Goal: Check status: Check status

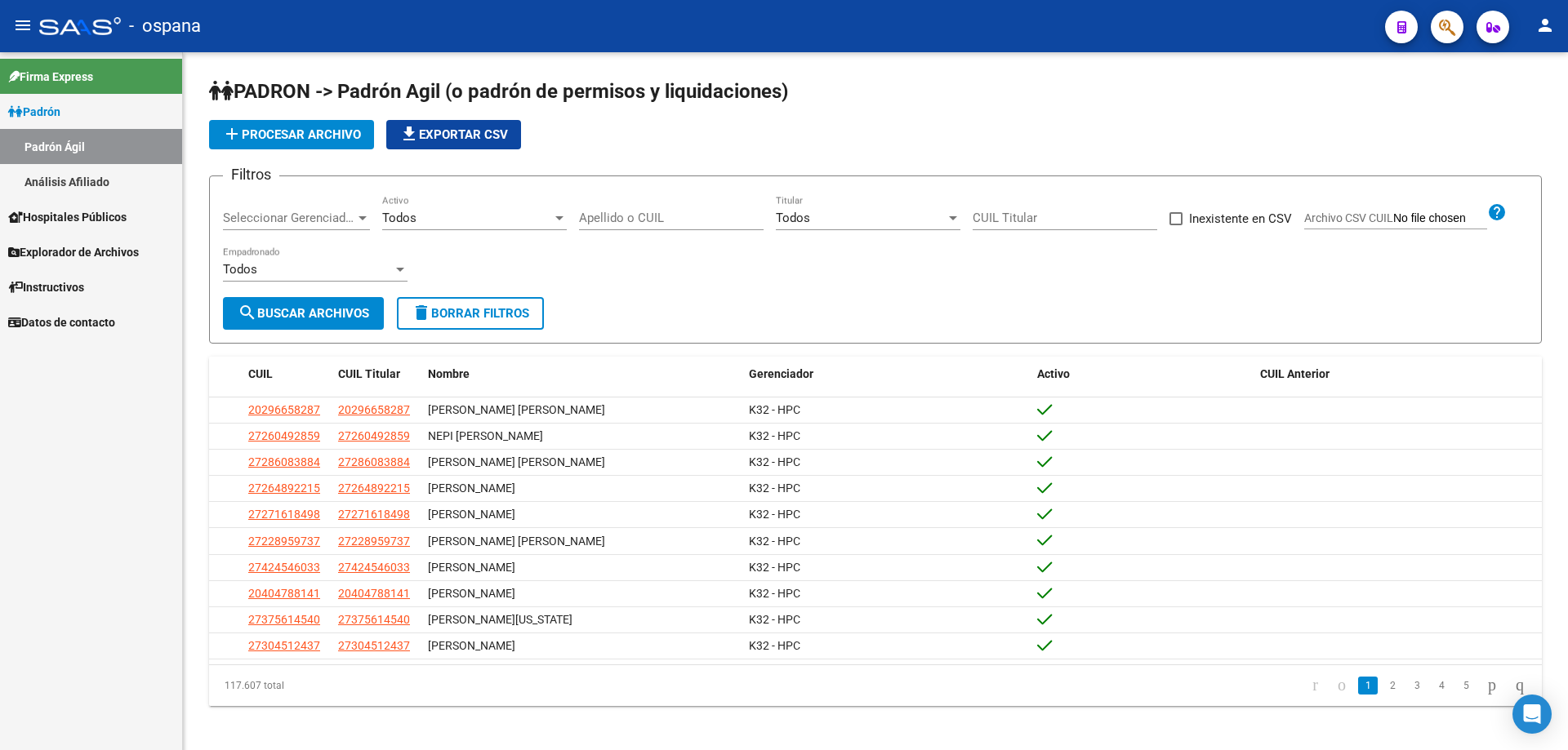
click at [1474, 21] on mat-toolbar "menu - ospana person" at bounding box center [784, 26] width 1568 height 52
click at [1461, 22] on button "button" at bounding box center [1446, 27] width 33 height 33
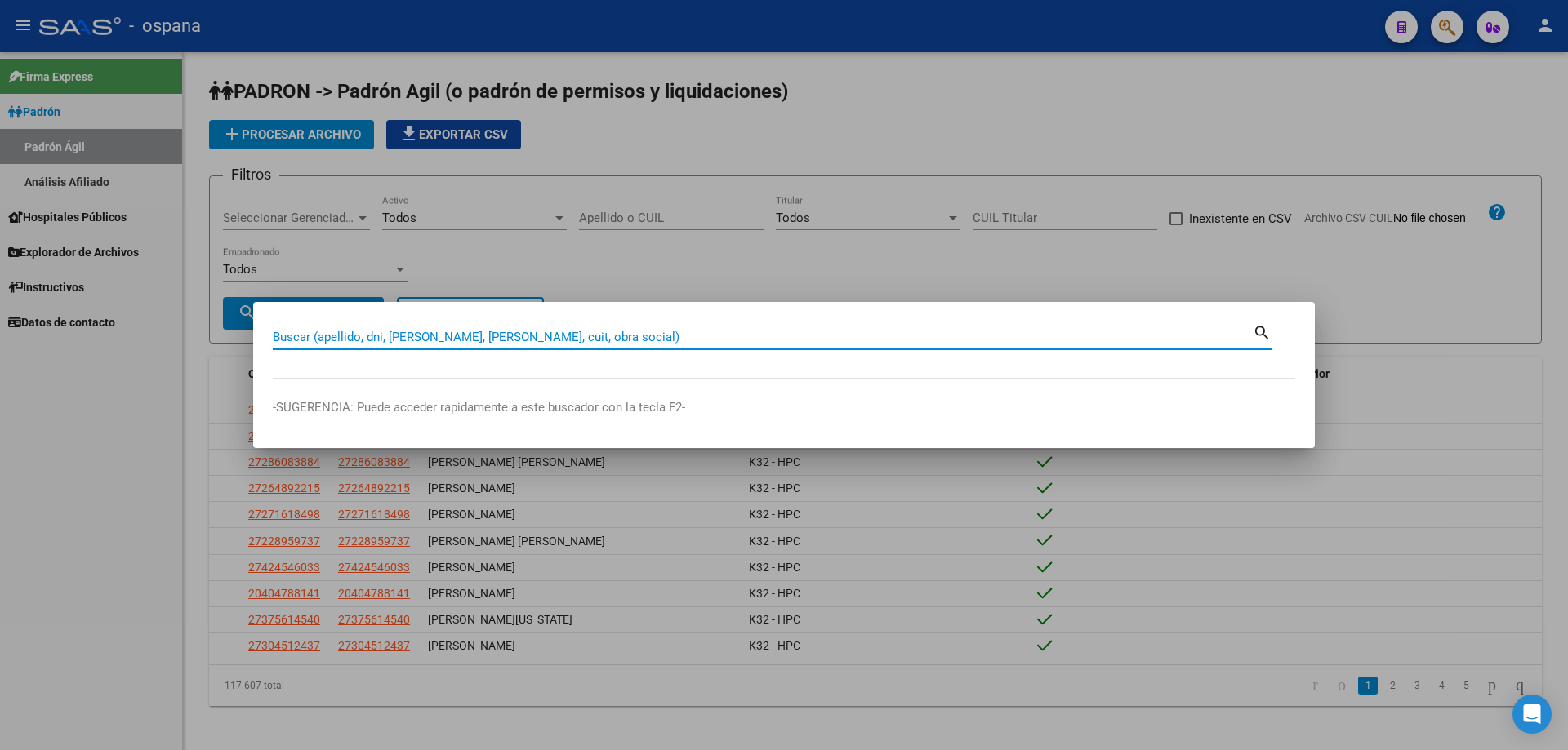
paste input "04594038"
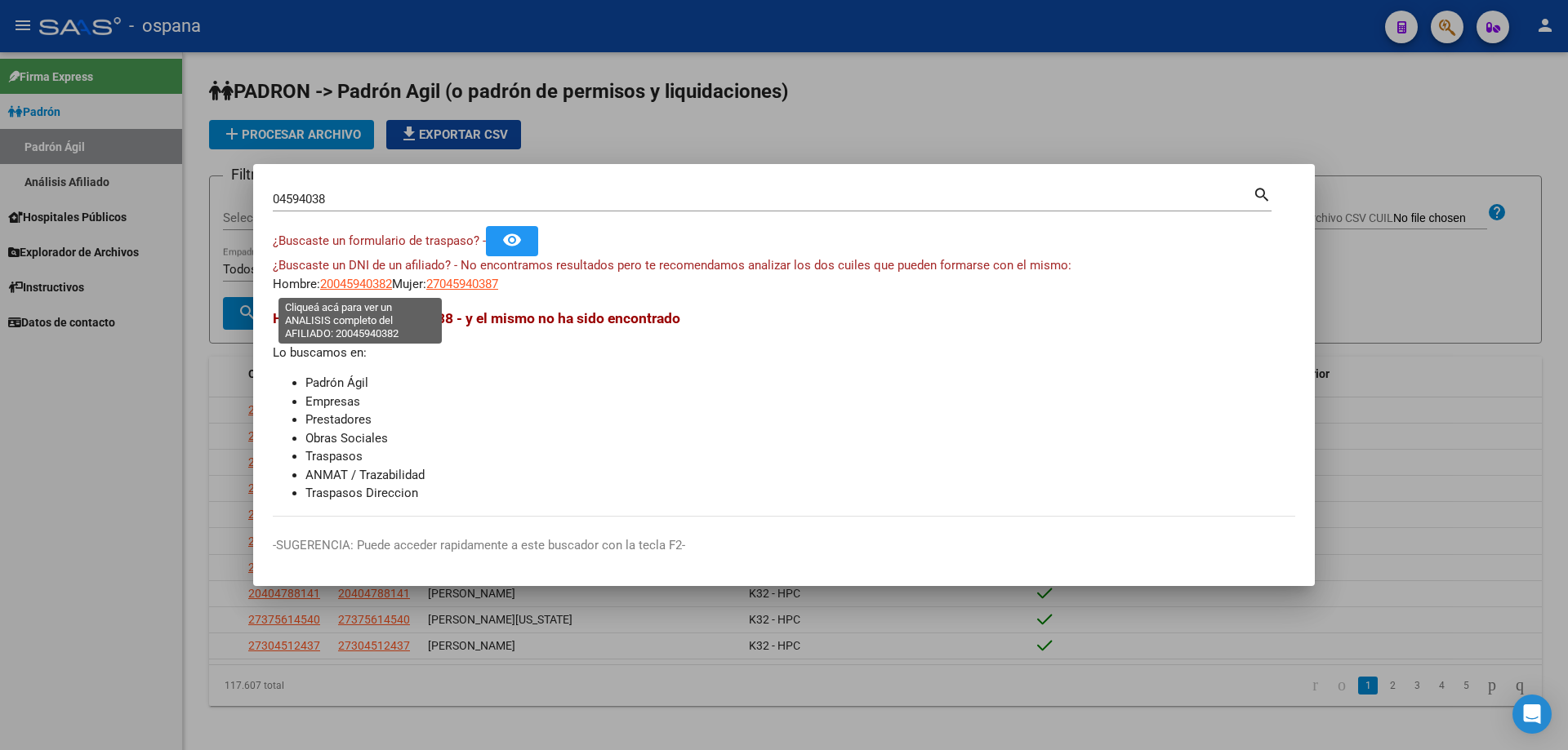
click at [378, 287] on span "20045940382" at bounding box center [356, 284] width 72 height 15
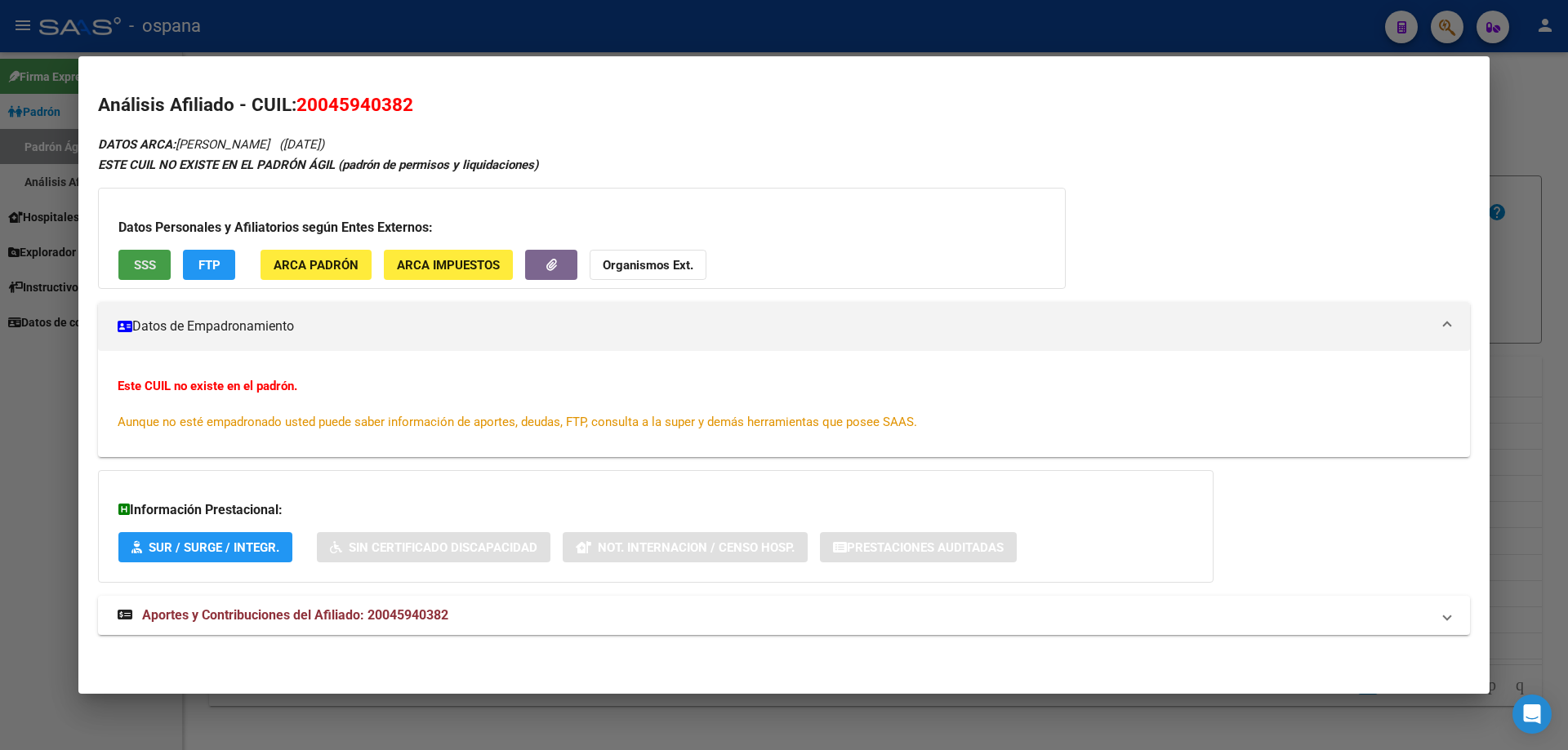
click at [153, 267] on span "SSS" at bounding box center [145, 265] width 22 height 15
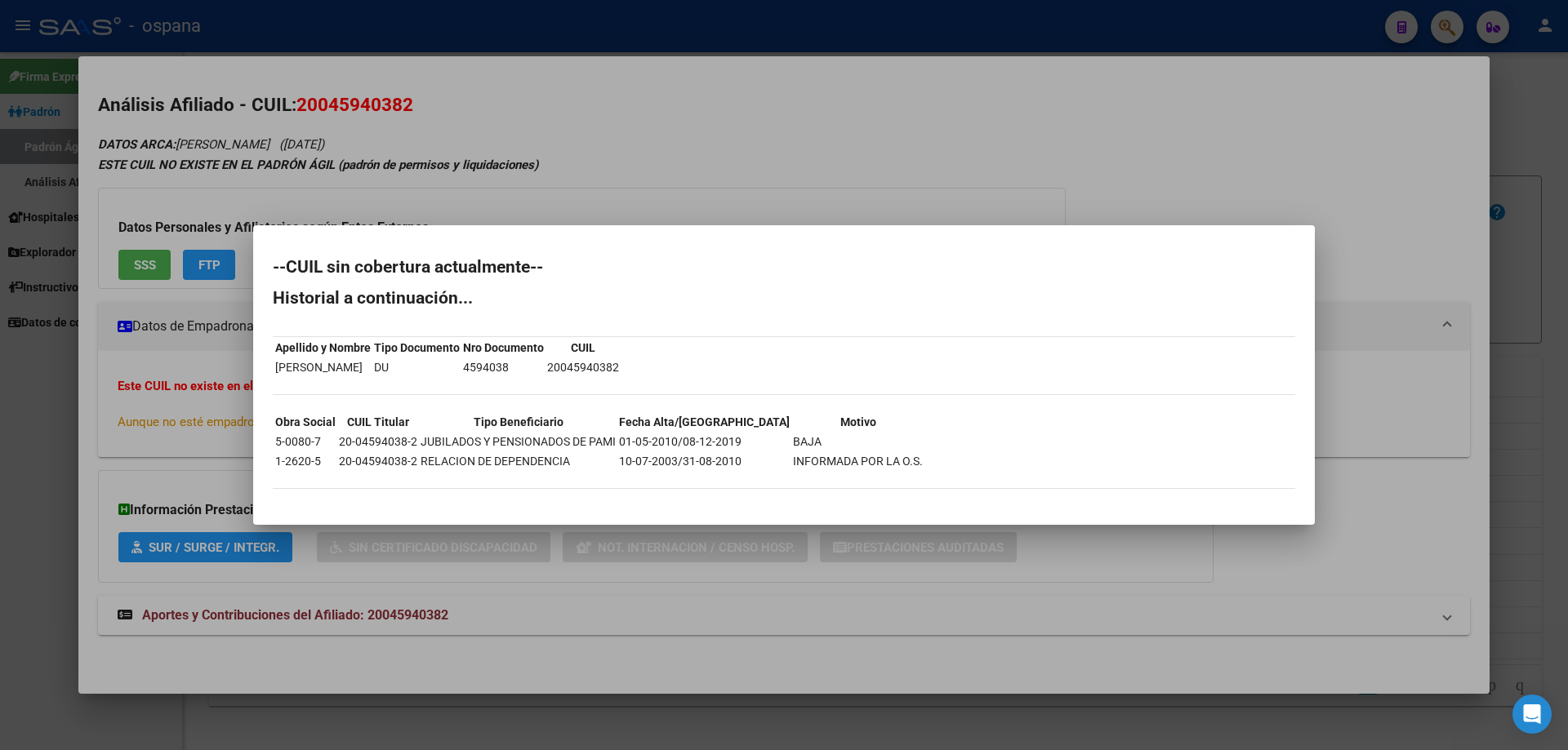
click at [876, 132] on div at bounding box center [784, 375] width 1568 height 750
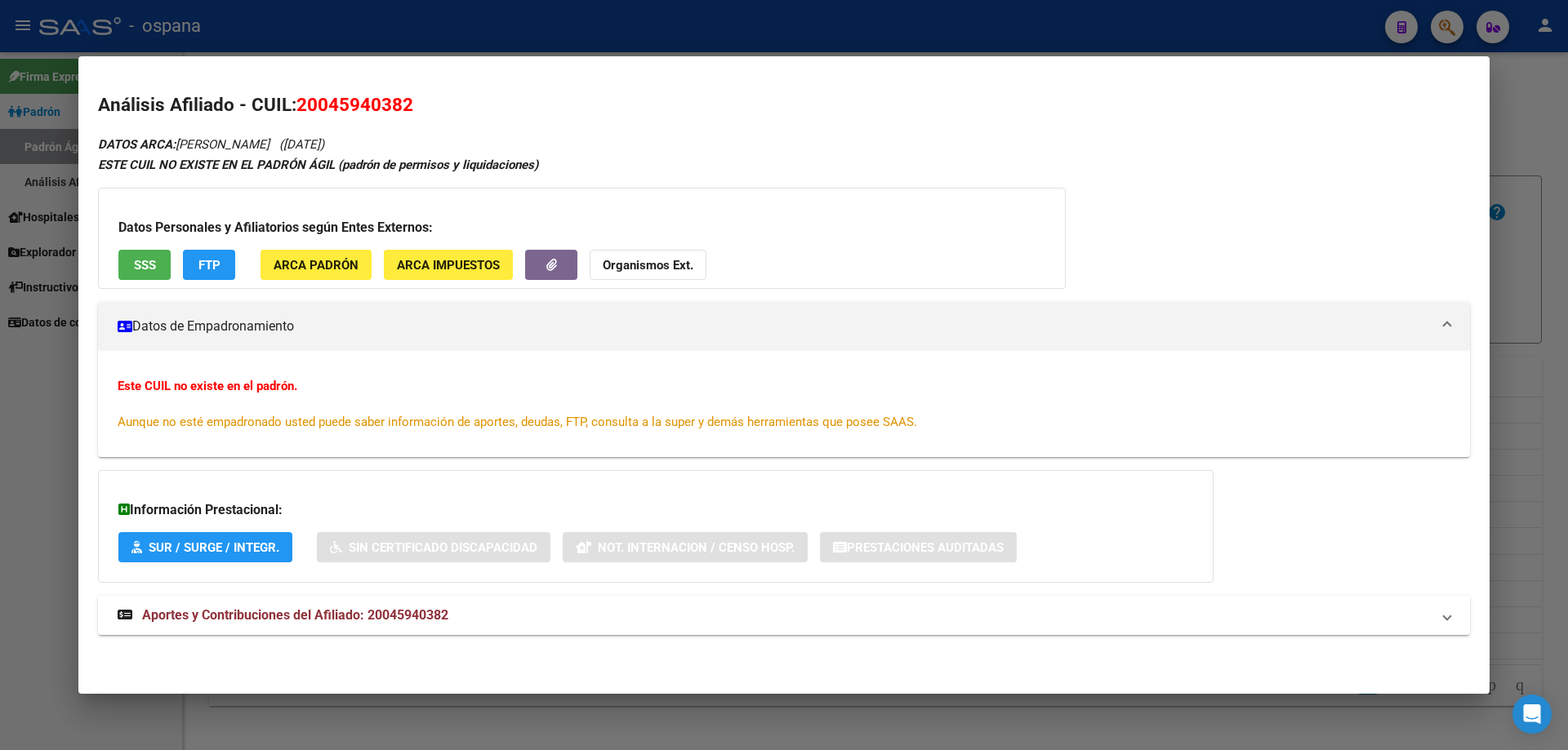
click at [1567, 365] on div at bounding box center [784, 375] width 1568 height 750
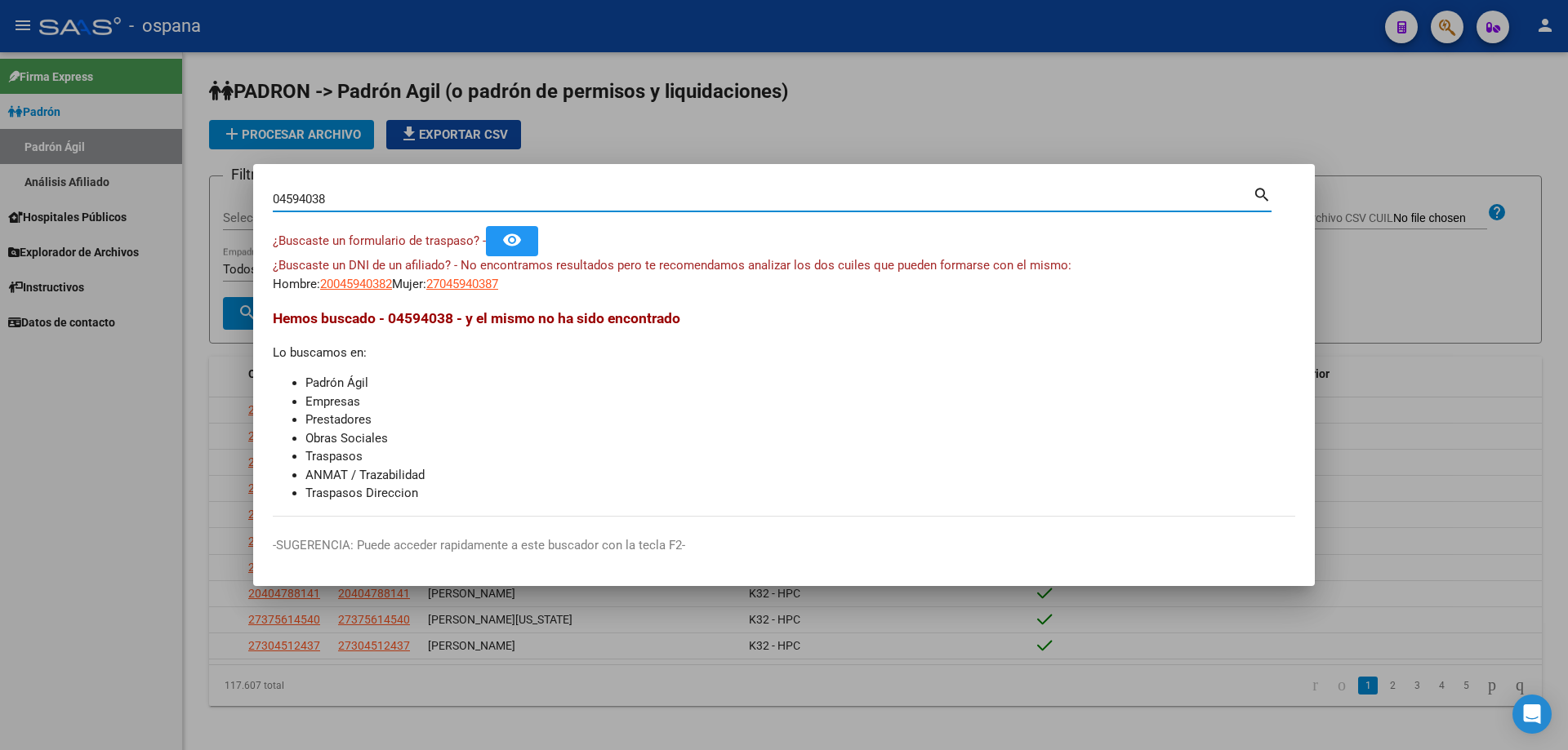
drag, startPoint x: 375, startPoint y: 197, endPoint x: 0, endPoint y: 257, distance: 379.8
click at [0, 257] on div "04594038 Buscar (apellido, dni, cuil, nro traspaso, cuit, obra social) search ¿…" at bounding box center [784, 375] width 1568 height 750
type input "4597038"
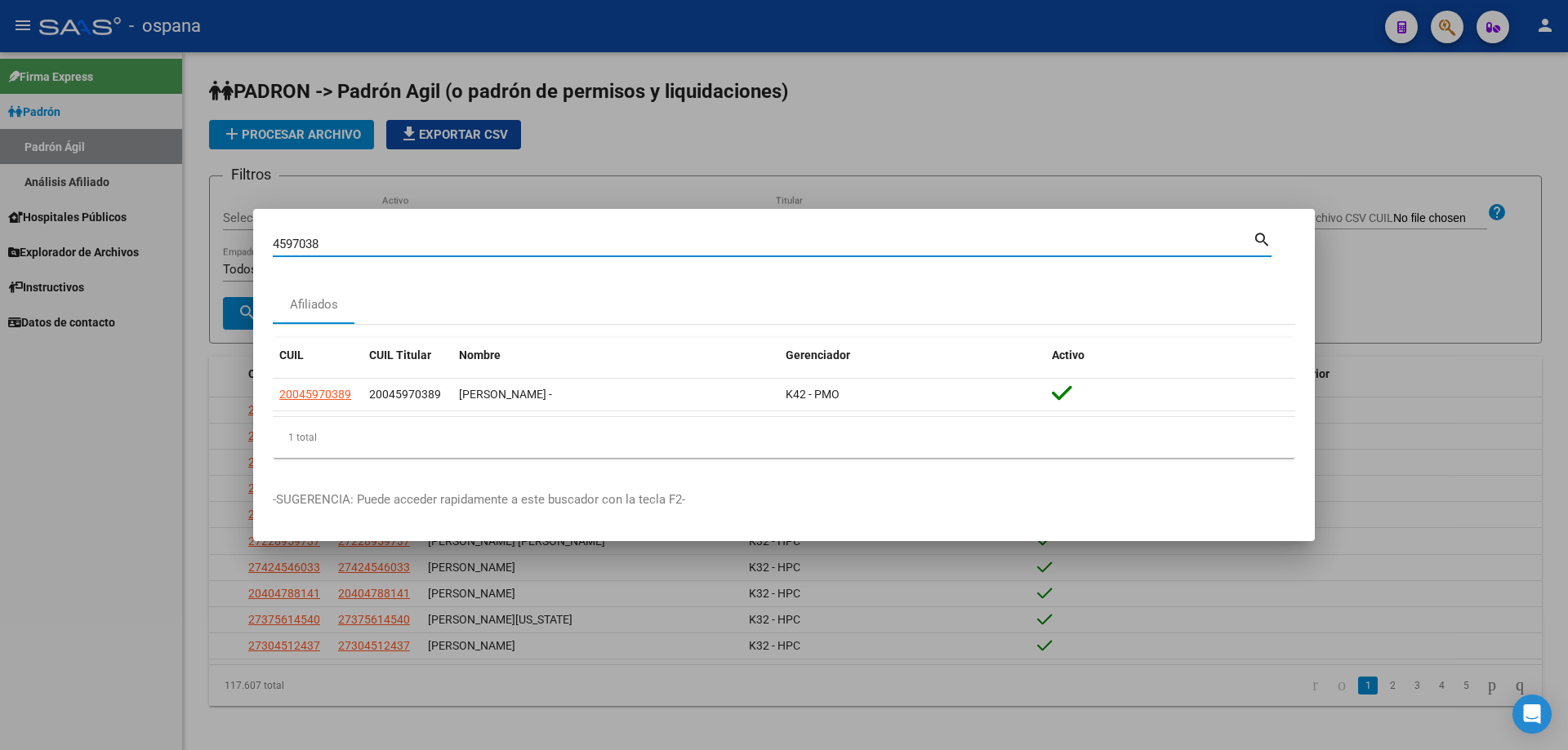
click at [305, 238] on input "4597038" at bounding box center [763, 243] width 980 height 15
